Goal: Task Accomplishment & Management: Complete application form

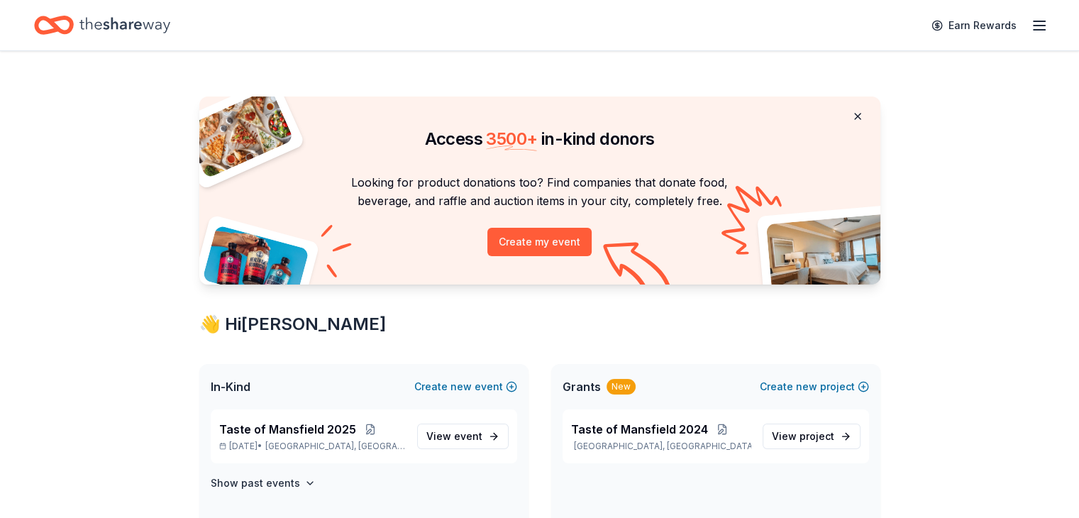
click at [852, 116] on button at bounding box center [858, 116] width 34 height 28
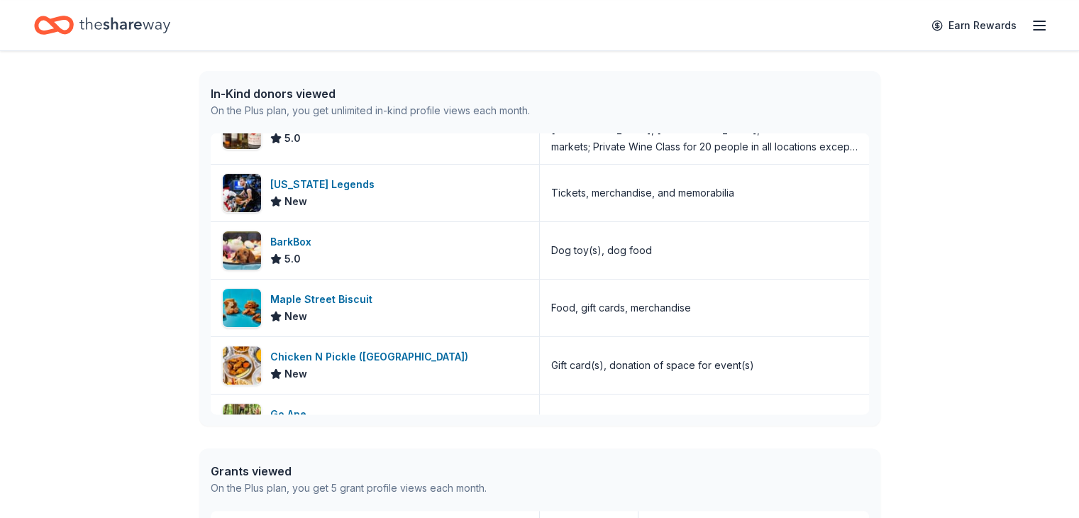
scroll to position [5403, 0]
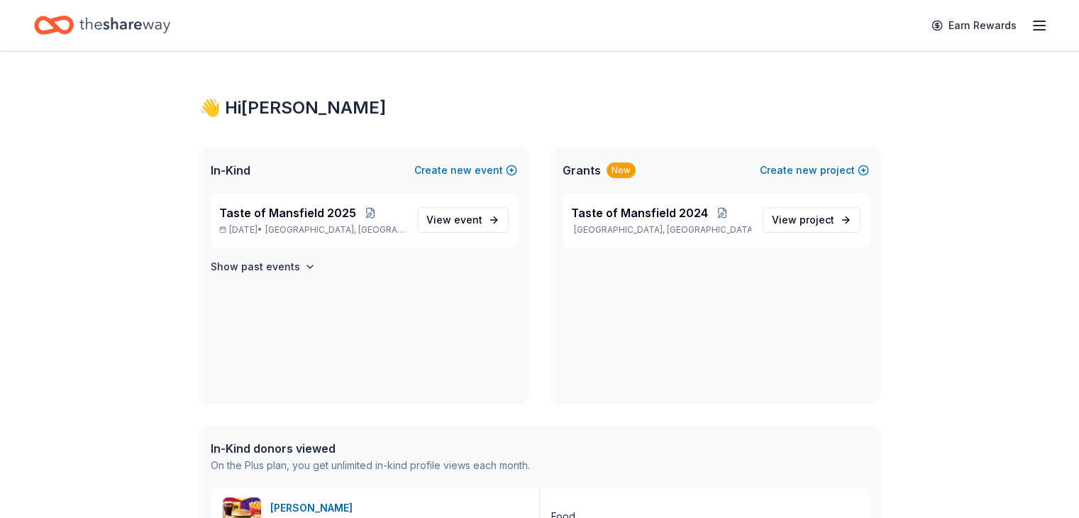
click at [241, 174] on span "In-Kind" at bounding box center [231, 170] width 40 height 17
click at [452, 222] on span "View event" at bounding box center [454, 219] width 56 height 17
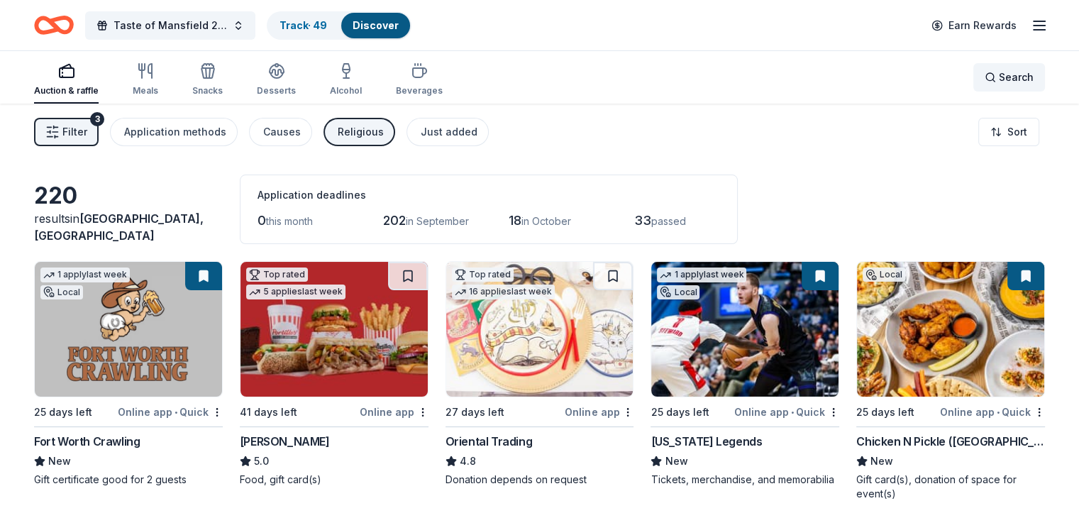
click at [985, 72] on div "Search" at bounding box center [1009, 77] width 49 height 17
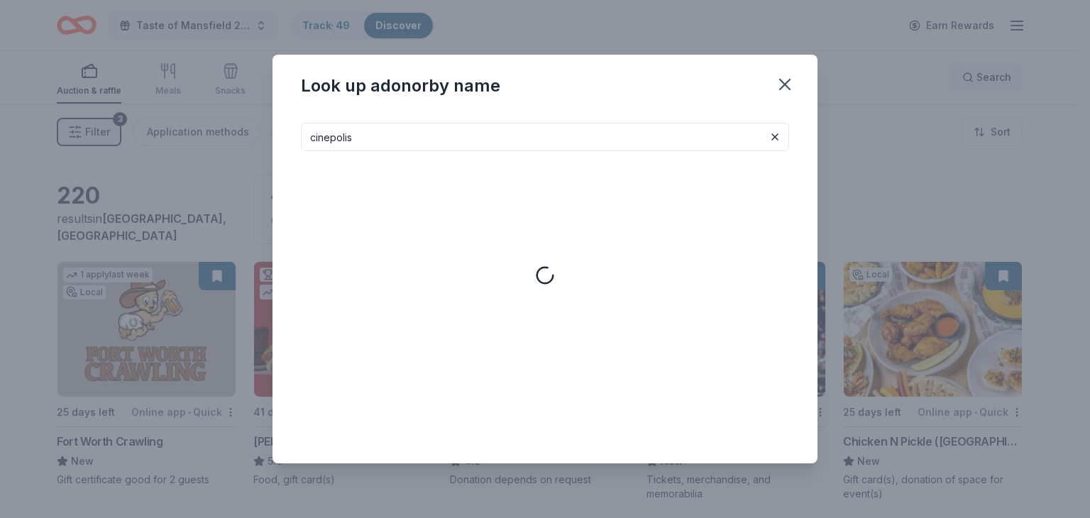
type input "cinepolis"
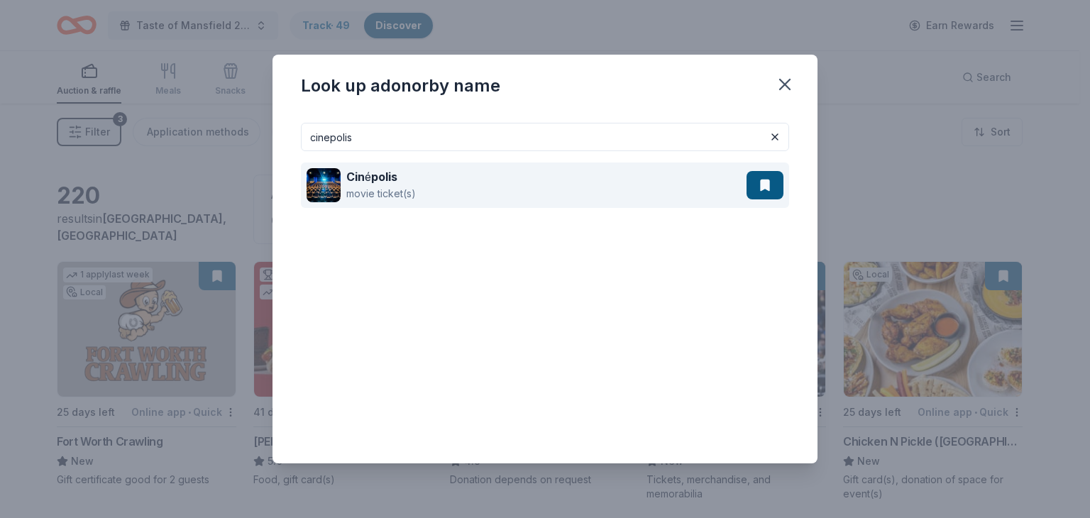
click at [340, 182] on div "Cin é polis movie ticket(s)" at bounding box center [526, 184] width 440 height 45
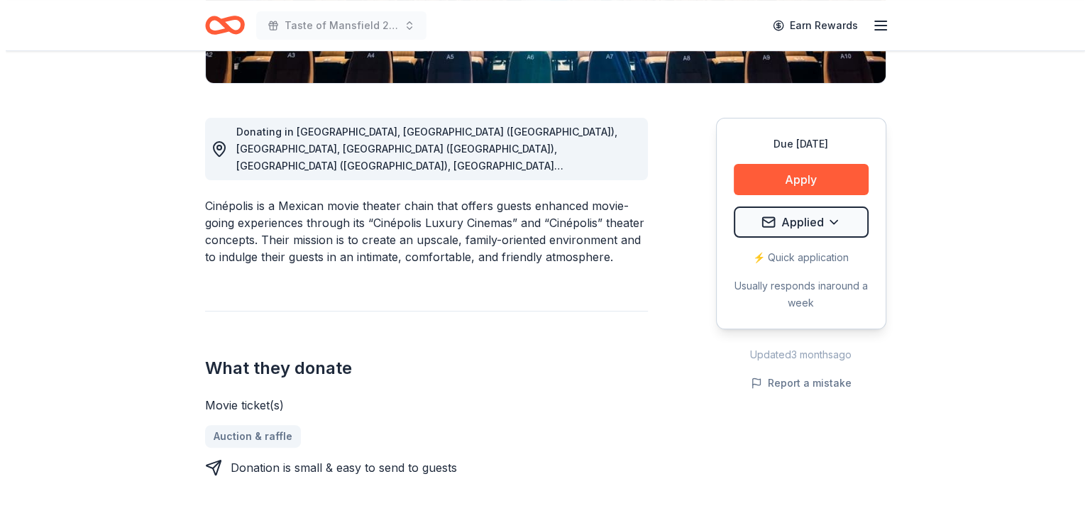
scroll to position [355, 0]
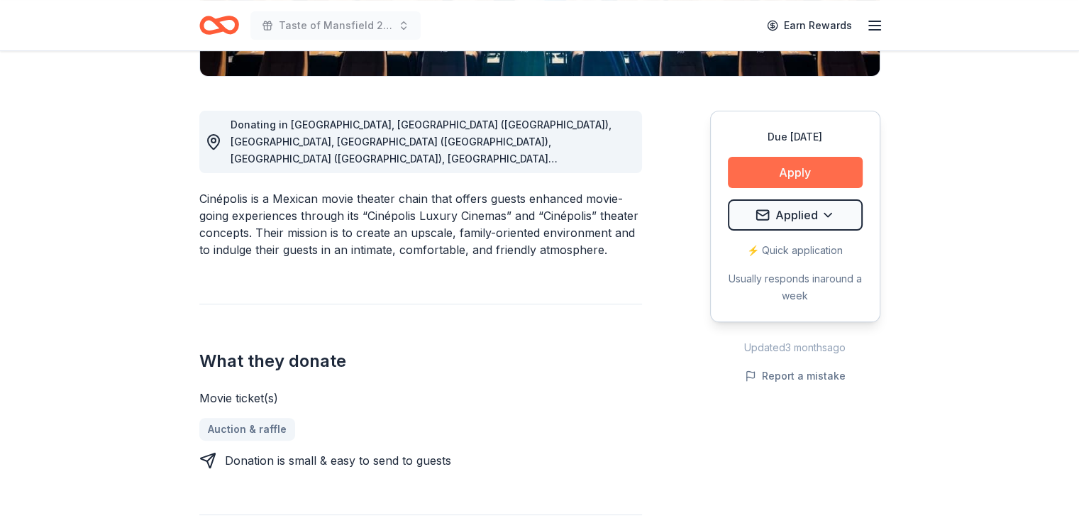
click at [797, 176] on button "Apply" at bounding box center [795, 172] width 135 height 31
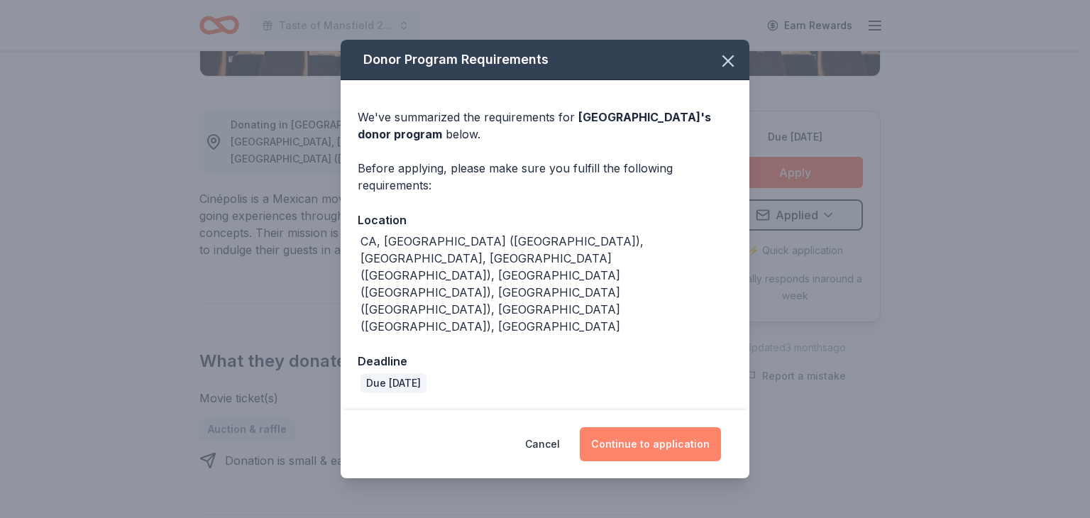
click at [670, 427] on button "Continue to application" at bounding box center [650, 444] width 141 height 34
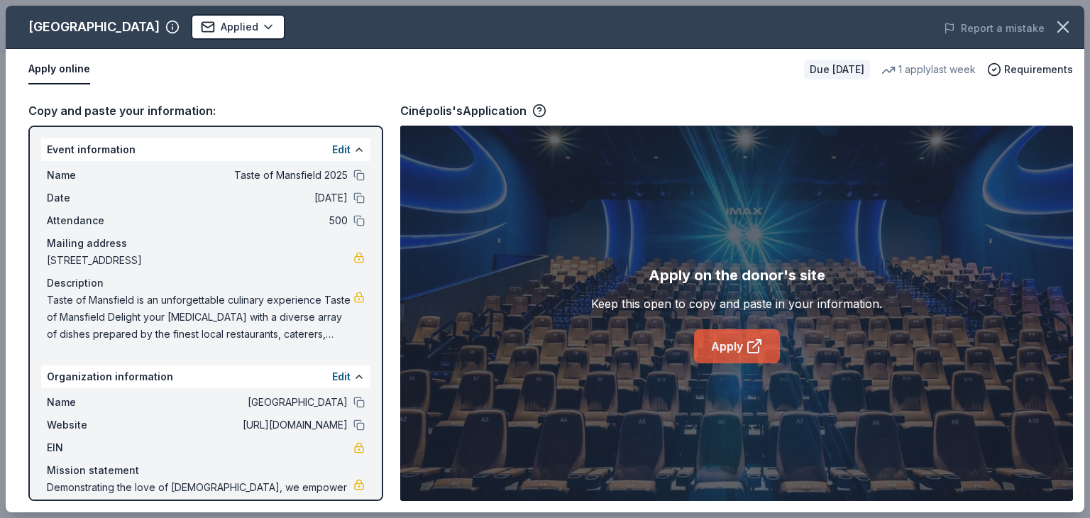
click at [726, 340] on link "Apply" at bounding box center [737, 346] width 86 height 34
